Goal: Task Accomplishment & Management: Manage account settings

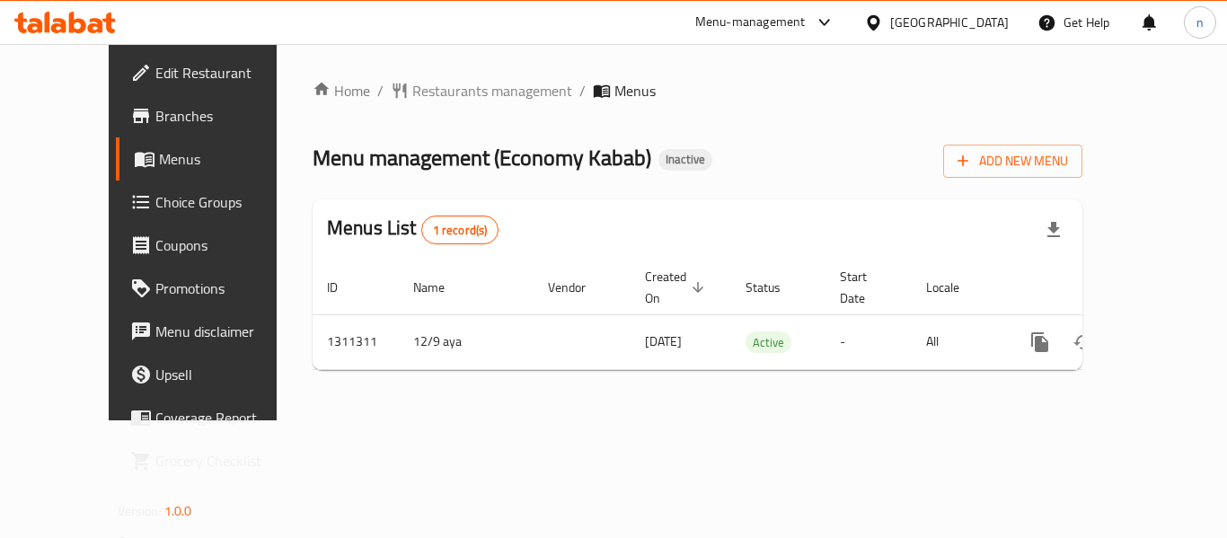
click at [824, 19] on icon at bounding box center [825, 23] width 22 height 22
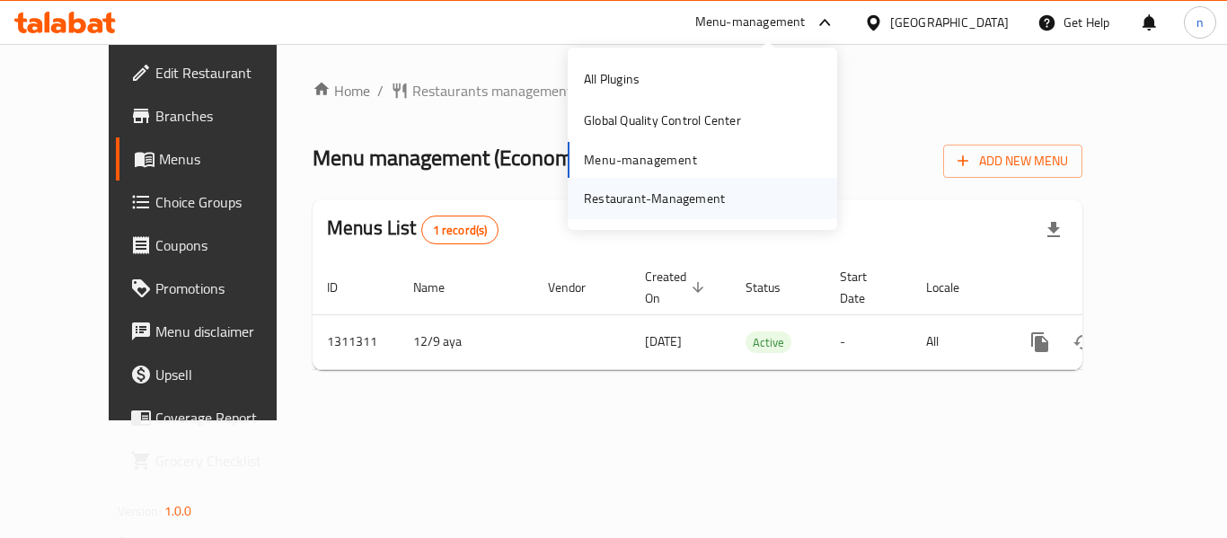
click at [688, 195] on div "Restaurant-Management" at bounding box center [654, 199] width 141 height 20
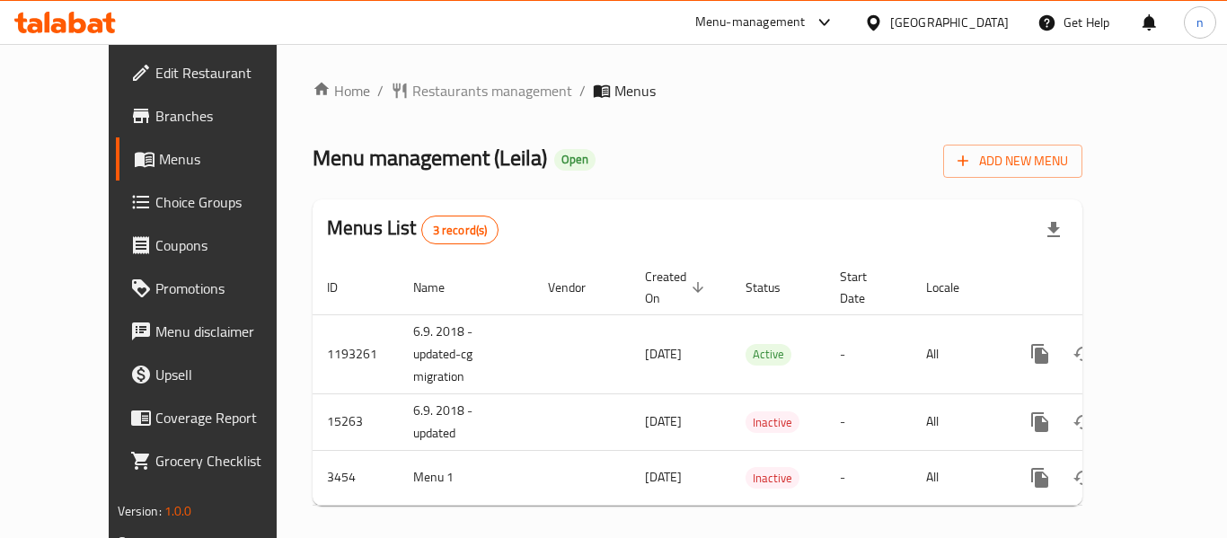
click at [833, 22] on icon at bounding box center [825, 23] width 22 height 22
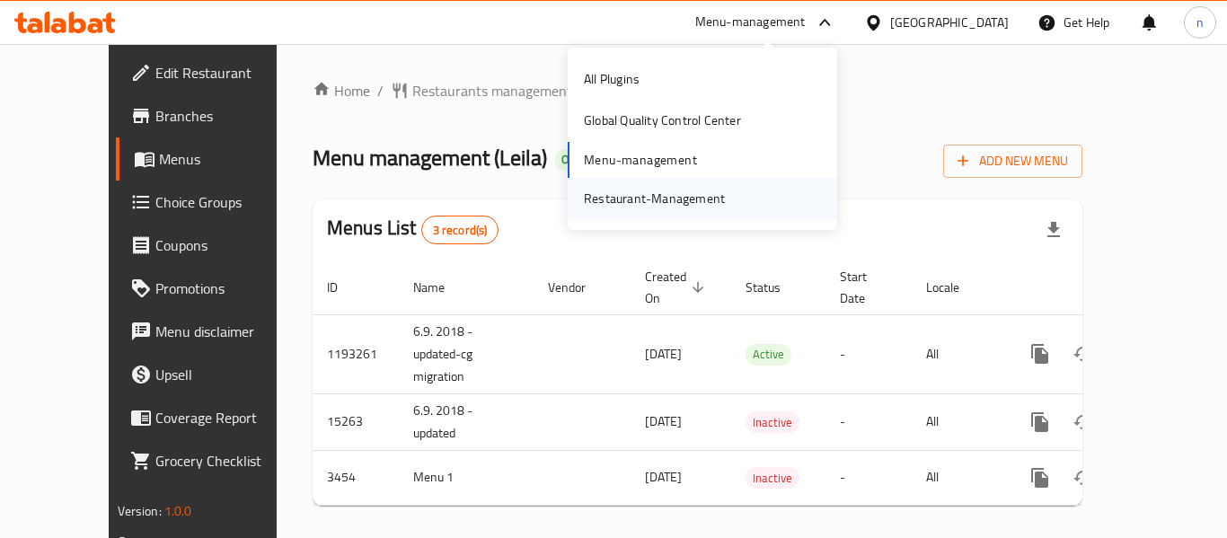
click at [639, 203] on div "Restaurant-Management" at bounding box center [654, 199] width 141 height 20
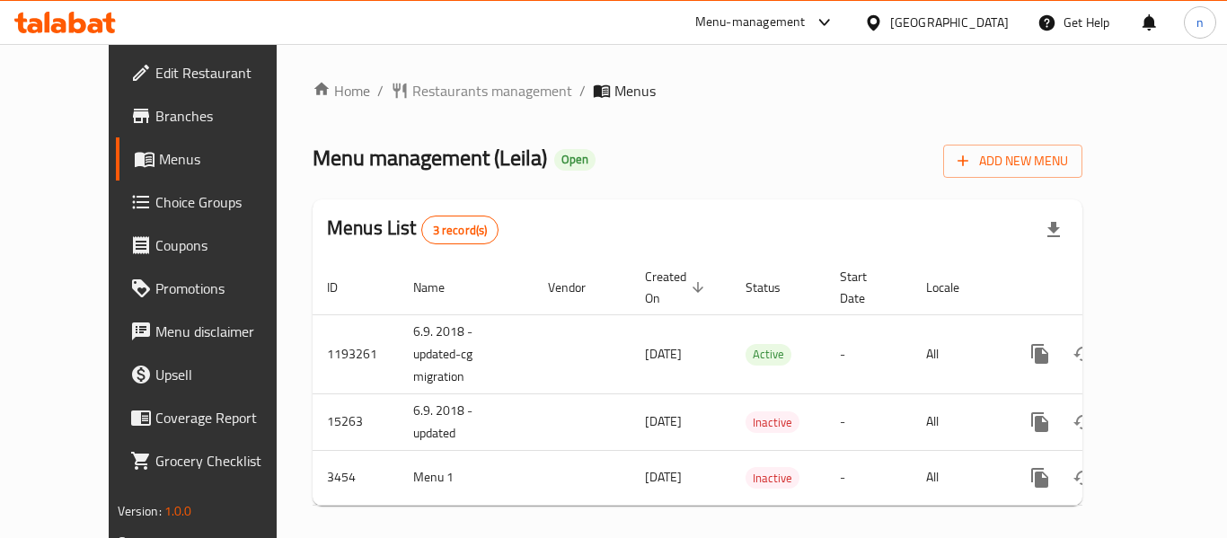
click at [825, 20] on icon at bounding box center [825, 23] width 22 height 22
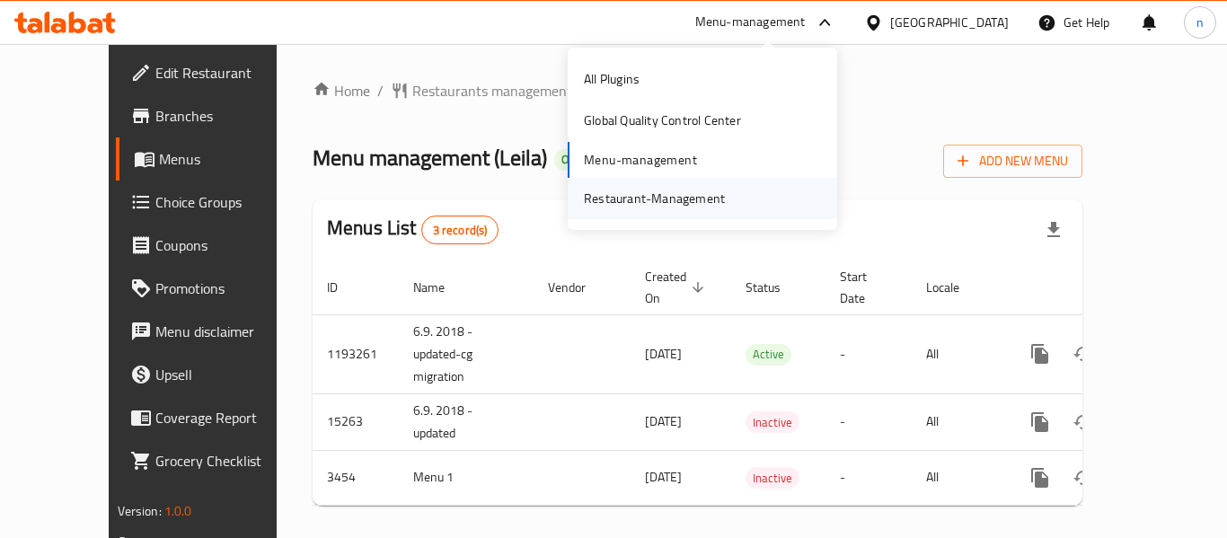
click at [638, 193] on div "Restaurant-Management" at bounding box center [654, 199] width 141 height 20
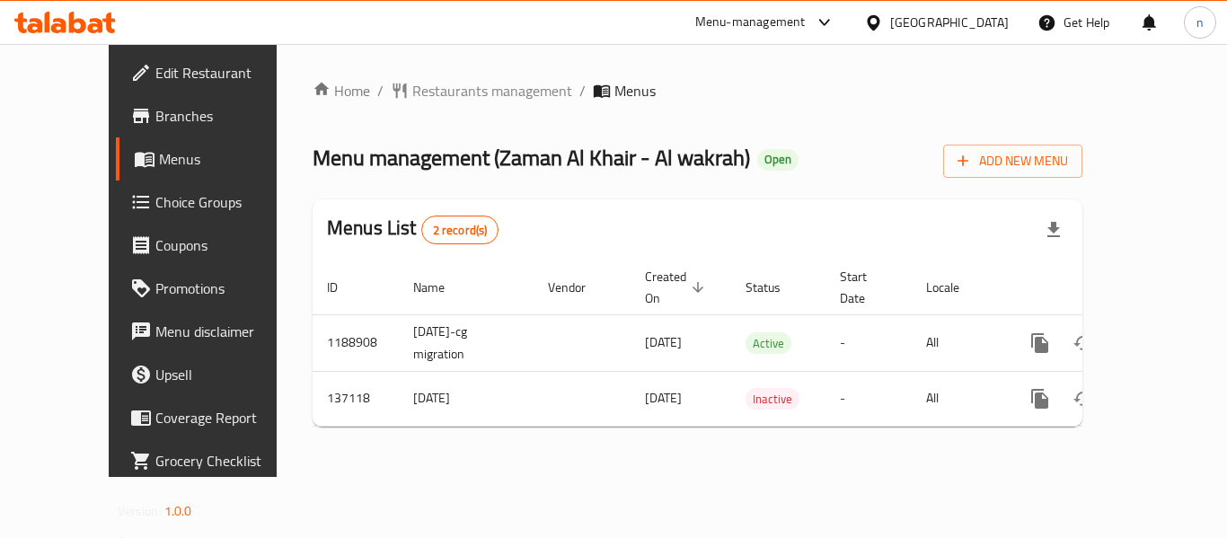
click at [835, 21] on icon at bounding box center [825, 23] width 22 height 22
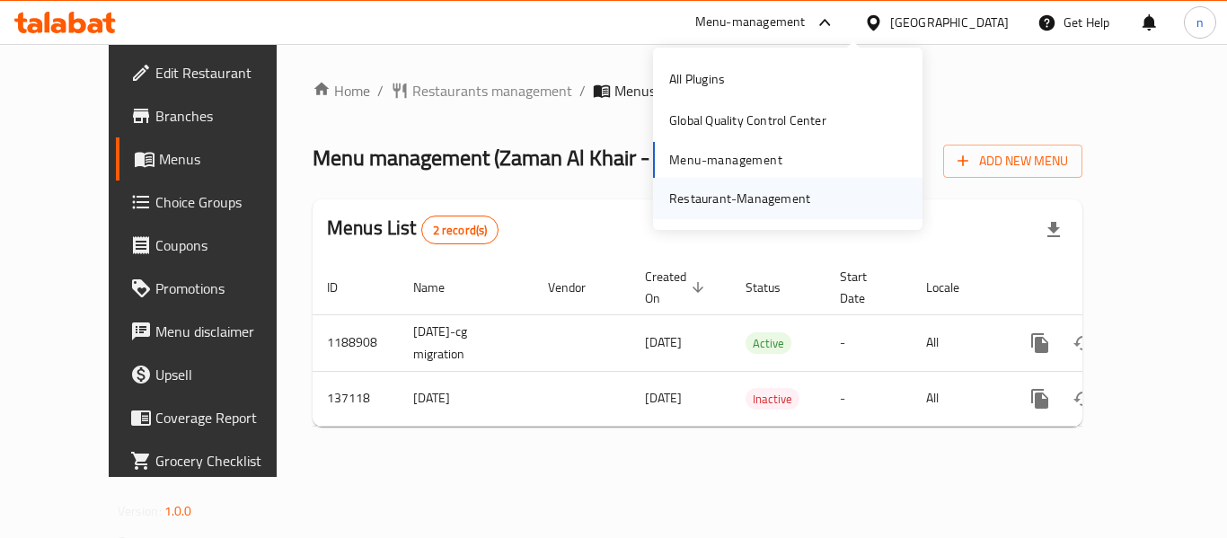
click at [737, 198] on div "Restaurant-Management" at bounding box center [739, 199] width 141 height 20
